Goal: Task Accomplishment & Management: Manage account settings

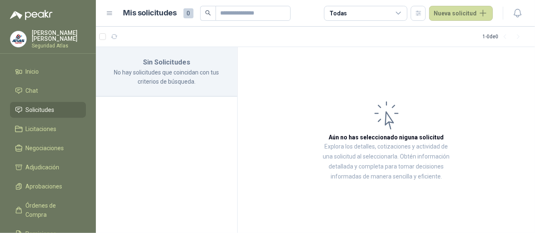
click at [107, 13] on icon at bounding box center [109, 13] width 7 height 7
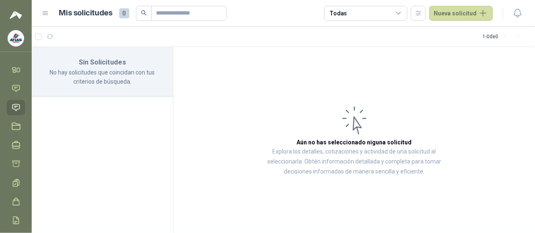
click at [37, 12] on header "Mis solicitudes 0 Todas Nueva solicitud" at bounding box center [283, 13] width 503 height 27
click at [44, 15] on icon at bounding box center [45, 13] width 7 height 7
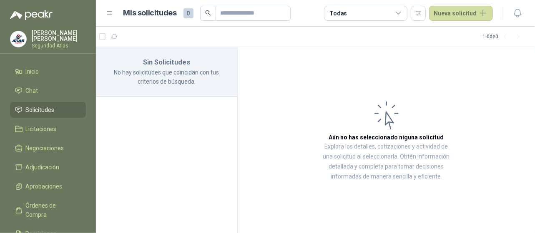
click at [42, 43] on p "Seguridad Atlas" at bounding box center [59, 45] width 54 height 5
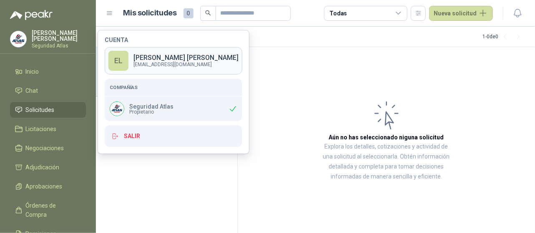
click at [189, 62] on link "EL [PERSON_NAME] [EMAIL_ADDRESS][DOMAIN_NAME]" at bounding box center [173, 60] width 137 height 27
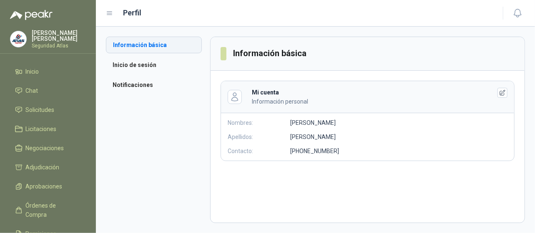
click at [174, 44] on li "Información básica" at bounding box center [154, 45] width 96 height 17
click at [162, 85] on li "Notificaciones" at bounding box center [154, 85] width 96 height 17
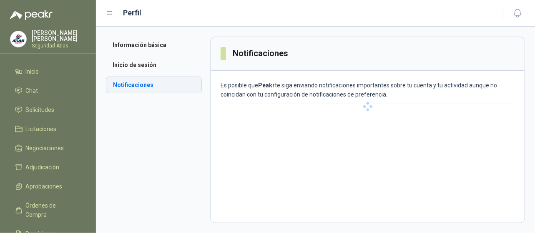
click at [162, 85] on li "Notificaciones" at bounding box center [154, 85] width 96 height 17
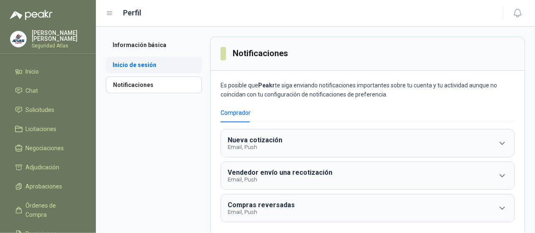
click at [130, 65] on li "Inicio de sesión" at bounding box center [154, 65] width 96 height 17
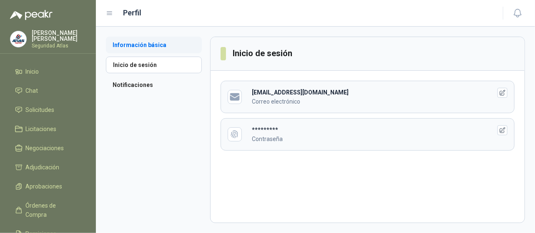
click at [152, 49] on li "Información básica" at bounding box center [154, 45] width 96 height 17
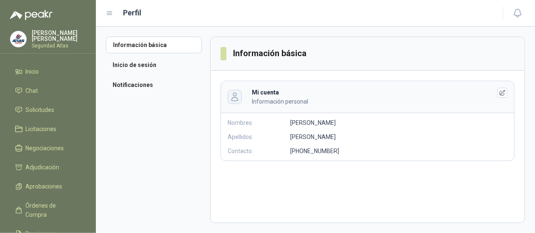
click at [232, 95] on icon "button" at bounding box center [235, 97] width 10 height 10
click at [236, 97] on icon "button" at bounding box center [235, 97] width 6 height 8
click at [265, 103] on p "Información personal" at bounding box center [365, 101] width 226 height 9
click at [264, 95] on b "Mi cuenta" at bounding box center [265, 92] width 27 height 7
click at [502, 93] on icon "button" at bounding box center [502, 93] width 7 height 7
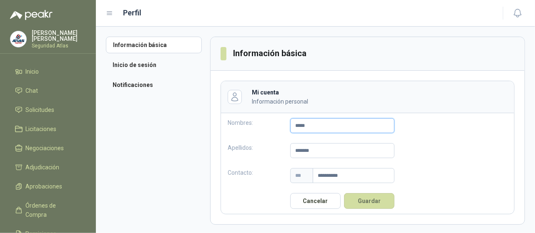
click at [329, 125] on input "*****" at bounding box center [342, 125] width 104 height 15
type input "**********"
click at [325, 150] on input "*******" at bounding box center [342, 150] width 104 height 15
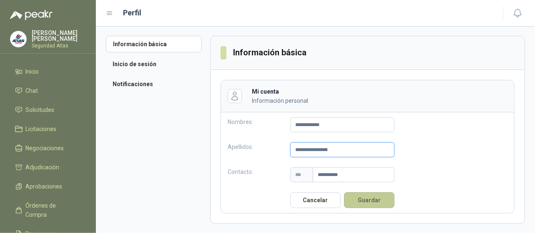
type input "**********"
click at [369, 200] on button "Guardar" at bounding box center [369, 200] width 50 height 16
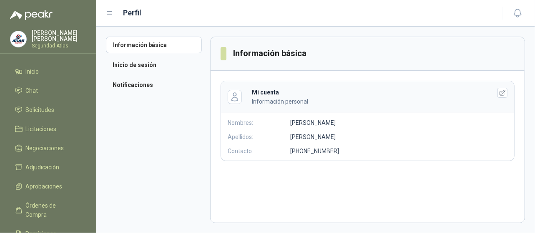
click at [146, 135] on aside "Información básica Inicio de sesión Notificaciones" at bounding box center [158, 130] width 104 height 187
click at [517, 13] on icon "button" at bounding box center [517, 13] width 10 height 10
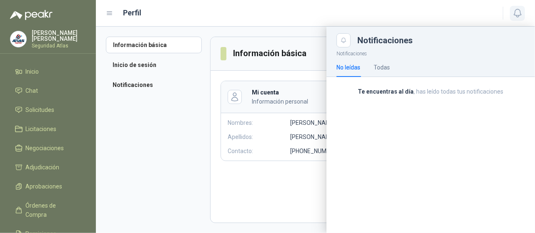
click at [517, 13] on icon "button" at bounding box center [517, 13] width 10 height 10
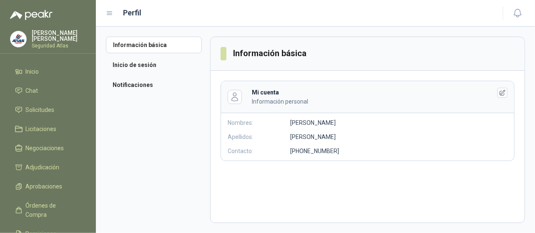
click at [110, 15] on icon at bounding box center [109, 13] width 5 height 3
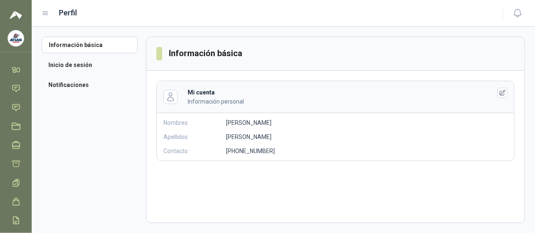
click at [41, 15] on header "Perfil" at bounding box center [283, 13] width 503 height 27
click at [16, 14] on img at bounding box center [16, 15] width 12 height 10
click at [45, 15] on icon at bounding box center [45, 13] width 5 height 3
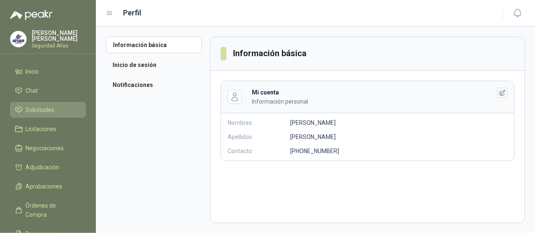
click at [58, 112] on li "Solicitudes" at bounding box center [48, 109] width 66 height 9
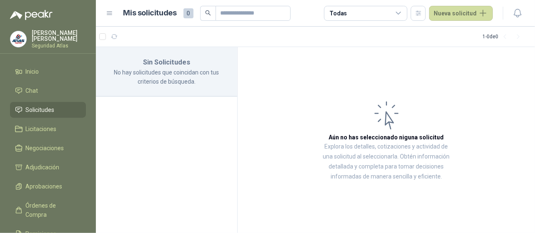
click at [402, 14] on icon at bounding box center [398, 13] width 7 height 7
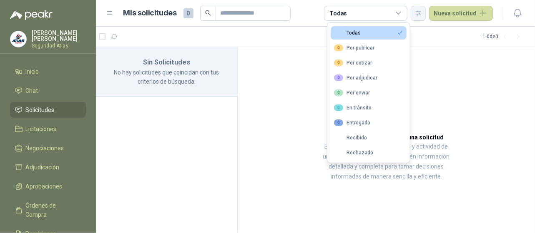
click at [417, 13] on icon "button" at bounding box center [418, 13] width 7 height 7
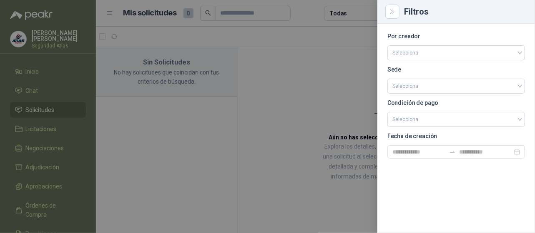
click at [353, 78] on div at bounding box center [267, 116] width 535 height 233
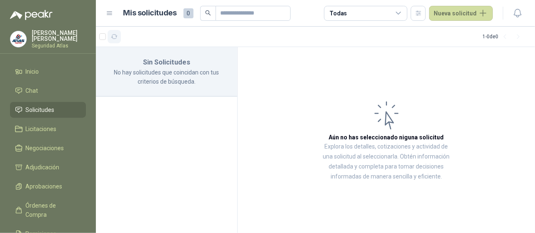
click at [114, 37] on icon "button" at bounding box center [114, 36] width 7 height 7
click at [57, 70] on li "Inicio" at bounding box center [48, 71] width 66 height 9
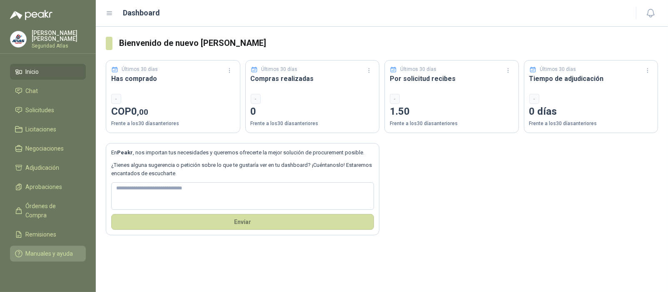
click at [41, 233] on span "Manuales y ayuda" at bounding box center [49, 253] width 47 height 9
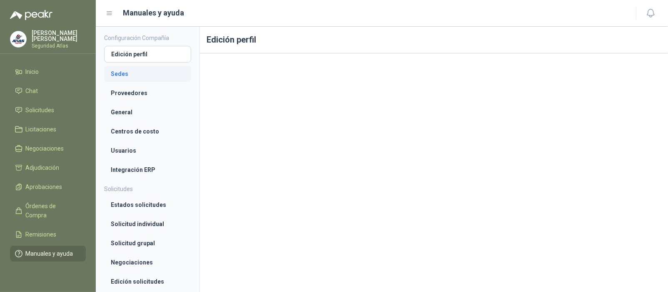
click at [126, 68] on link "Sedes" at bounding box center [147, 74] width 87 height 16
click at [140, 75] on li "Sedes" at bounding box center [147, 73] width 73 height 9
click at [157, 72] on li "Sedes" at bounding box center [147, 73] width 73 height 9
click at [157, 73] on li "Sedes" at bounding box center [147, 73] width 73 height 9
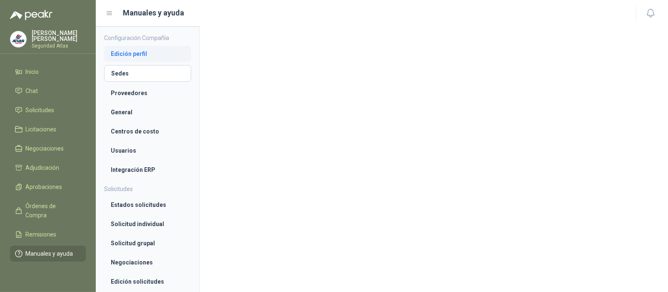
click at [138, 55] on li "Edición perfil" at bounding box center [148, 53] width 74 height 9
click at [148, 75] on li "Sedes" at bounding box center [148, 73] width 74 height 9
click at [137, 71] on li "Sedes" at bounding box center [147, 73] width 73 height 9
click at [169, 74] on li "Sedes" at bounding box center [147, 73] width 73 height 9
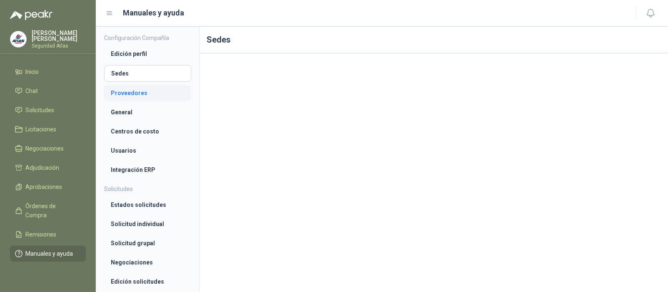
click at [145, 92] on li "Proveedores" at bounding box center [148, 92] width 74 height 9
click at [143, 105] on link "General" at bounding box center [147, 112] width 87 height 16
click at [149, 127] on li "Centros de costo" at bounding box center [148, 131] width 74 height 9
click at [156, 73] on li "Sedes" at bounding box center [148, 72] width 74 height 9
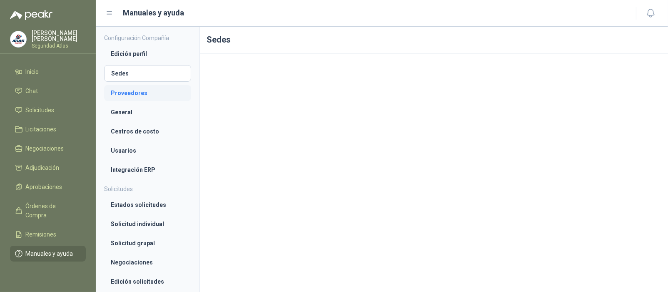
click at [145, 93] on li "Proveedores" at bounding box center [148, 92] width 74 height 9
click at [141, 109] on li "General" at bounding box center [148, 111] width 74 height 9
click at [139, 131] on li "Centros de costo" at bounding box center [148, 131] width 74 height 9
click at [137, 150] on li "Usuarios" at bounding box center [148, 150] width 74 height 9
click at [138, 170] on li "Integración ERP" at bounding box center [148, 169] width 74 height 9
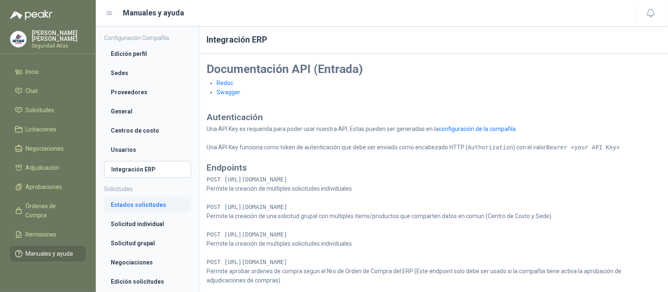
click at [150, 205] on li "Estados solicitudes" at bounding box center [148, 204] width 74 height 9
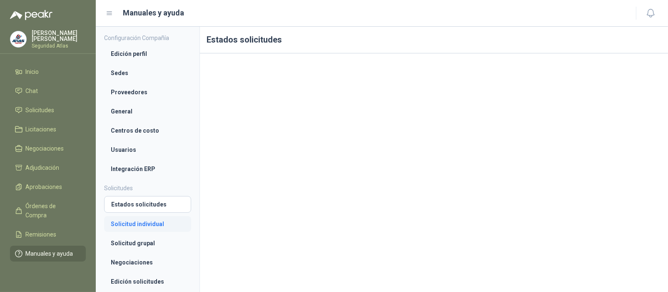
click at [151, 225] on li "Solicitud individual" at bounding box center [148, 223] width 74 height 9
click at [148, 233] on li "Solicitud grupal" at bounding box center [148, 242] width 74 height 9
click at [146, 233] on li "Negociaciones" at bounding box center [148, 261] width 74 height 9
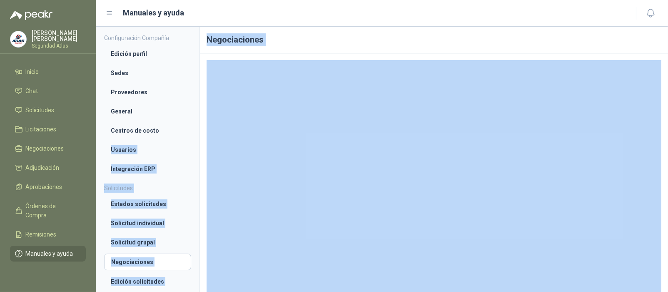
drag, startPoint x: 193, startPoint y: 122, endPoint x: 200, endPoint y: 145, distance: 24.0
click at [200, 145] on div "Configuración Compañía Edición perfil Sedes Proveedores General Centros de cost…" at bounding box center [382, 159] width 572 height 265
click at [205, 113] on div at bounding box center [434, 189] width 468 height 272
click at [146, 68] on li "Sedes" at bounding box center [148, 72] width 74 height 9
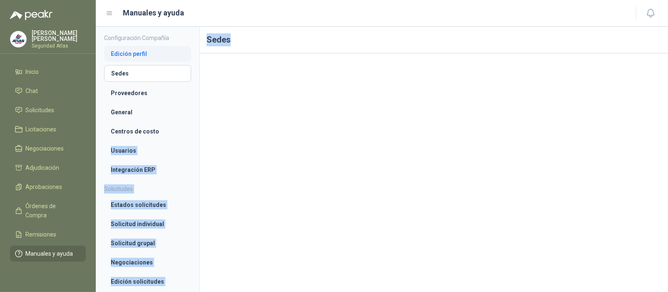
click at [131, 56] on li "Edición perfil" at bounding box center [148, 53] width 74 height 9
click at [145, 77] on li "Sedes" at bounding box center [148, 73] width 74 height 9
click at [64, 233] on span "Manuales y ayuda" at bounding box center [49, 253] width 47 height 9
click at [131, 76] on li "Sedes" at bounding box center [148, 73] width 74 height 9
click at [145, 74] on li "Sedes" at bounding box center [147, 73] width 73 height 9
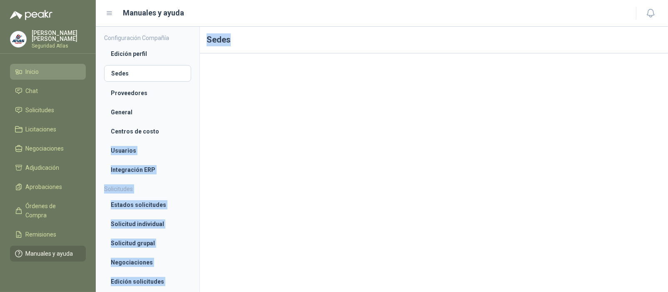
click at [44, 71] on li "Inicio" at bounding box center [48, 71] width 66 height 9
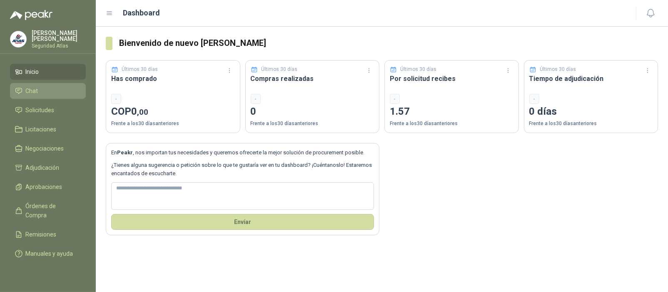
click at [47, 92] on li "Chat" at bounding box center [48, 90] width 66 height 9
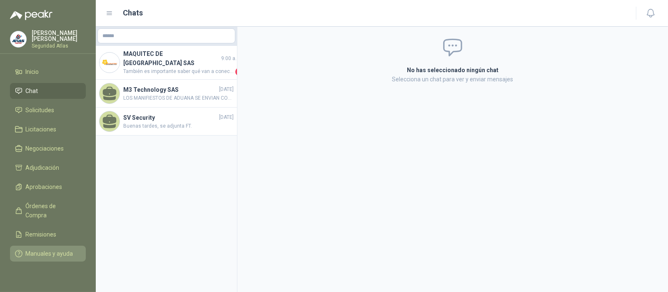
click at [64, 233] on span "Manuales y ayuda" at bounding box center [49, 253] width 47 height 9
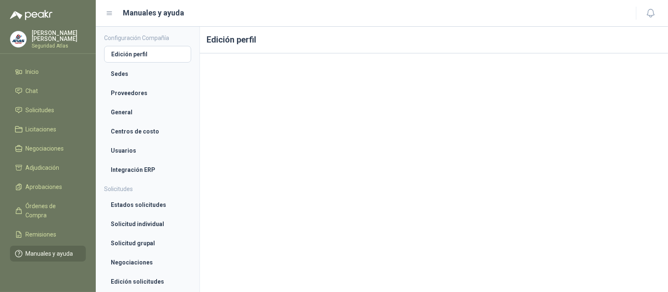
click at [153, 65] on ul "Edición perfil Sedes Proveedores General Centros de costo Usuarios Integración …" at bounding box center [147, 112] width 87 height 132
click at [150, 75] on li "Sedes" at bounding box center [148, 73] width 74 height 9
